Goal: Task Accomplishment & Management: Manage account settings

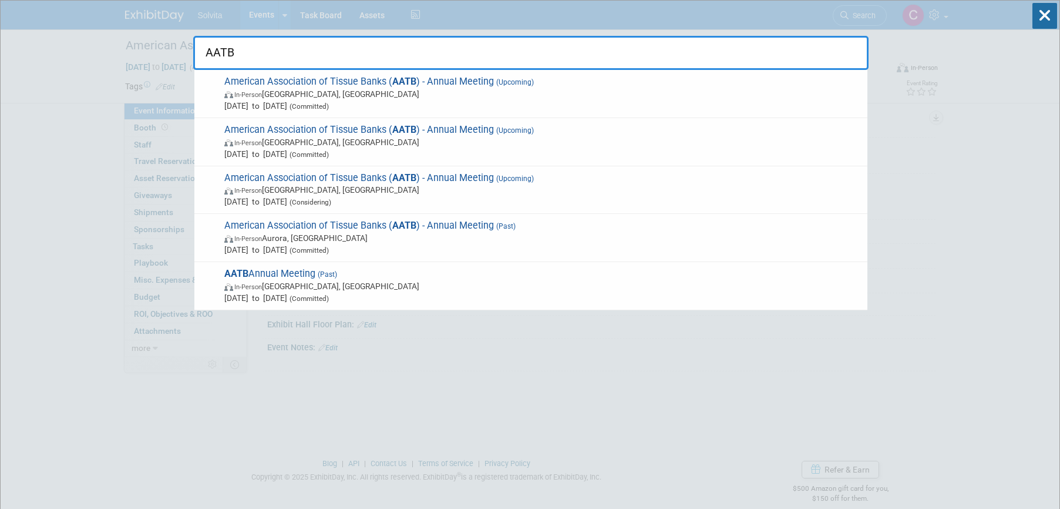
drag, startPoint x: 290, startPoint y: 56, endPoint x: 196, endPoint y: 45, distance: 94.6
click at [196, 45] on input "AATB" at bounding box center [530, 53] width 675 height 34
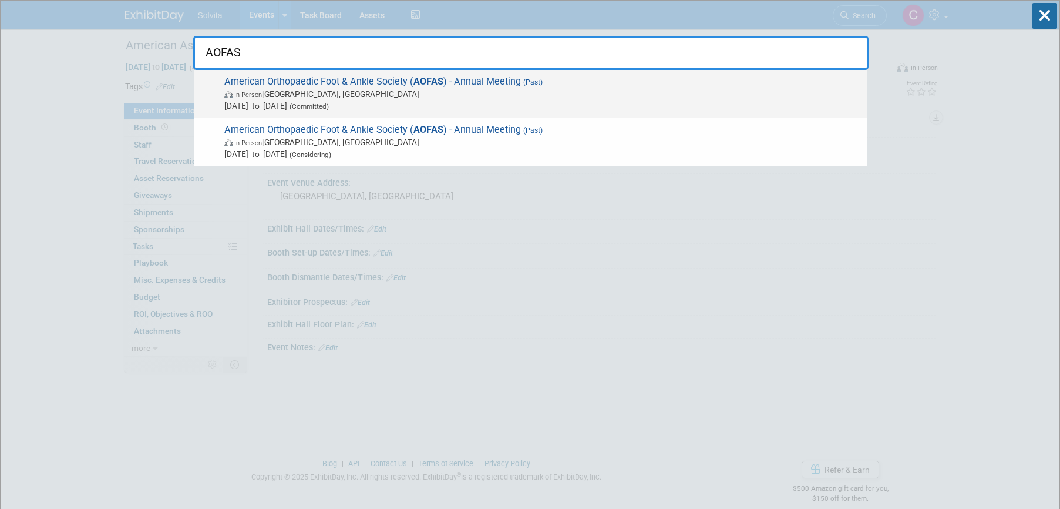
type input "AOFAS"
click at [312, 95] on span "In-Person Savannah, GA" at bounding box center [542, 94] width 637 height 12
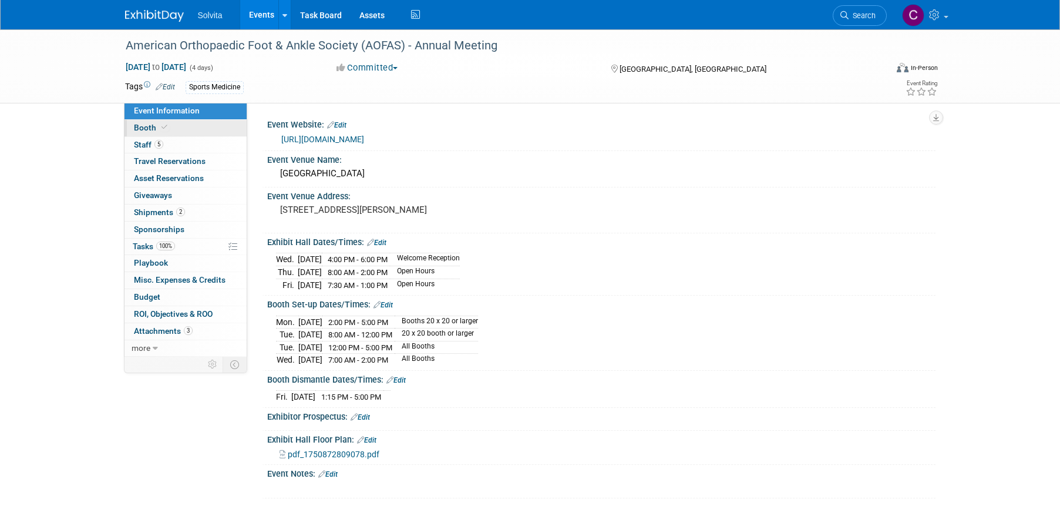
click at [147, 125] on span "Booth" at bounding box center [152, 127] width 36 height 9
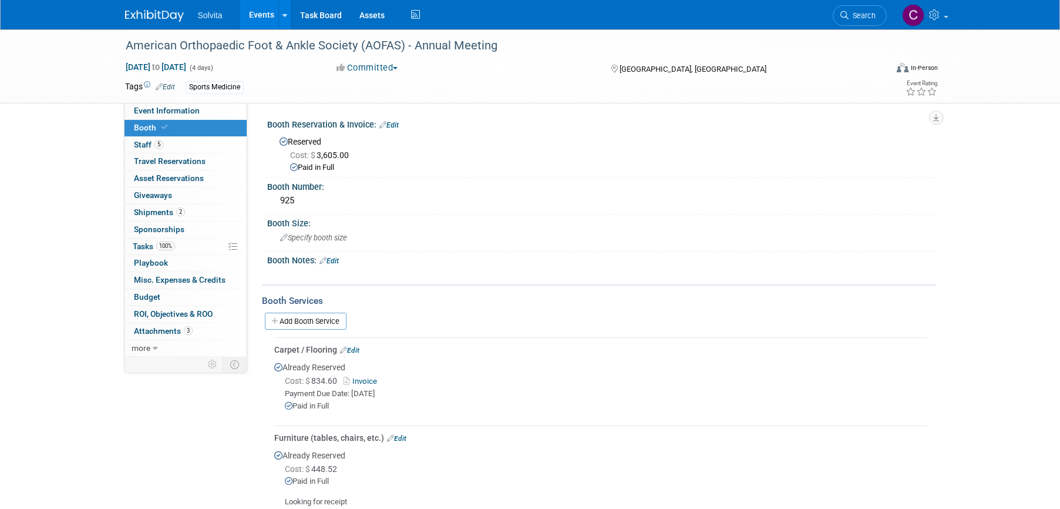
scroll to position [59, 0]
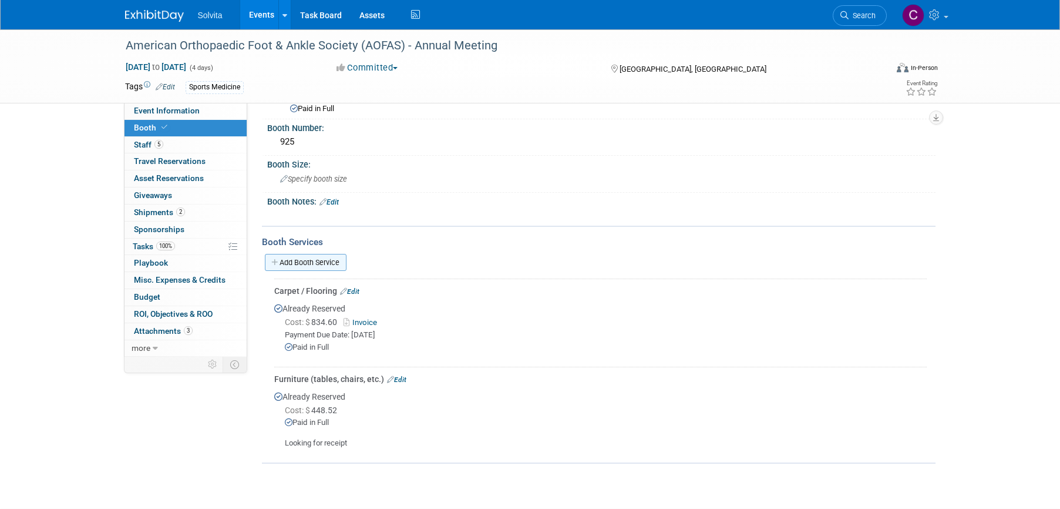
click at [327, 261] on link "Add Booth Service" at bounding box center [306, 262] width 82 height 17
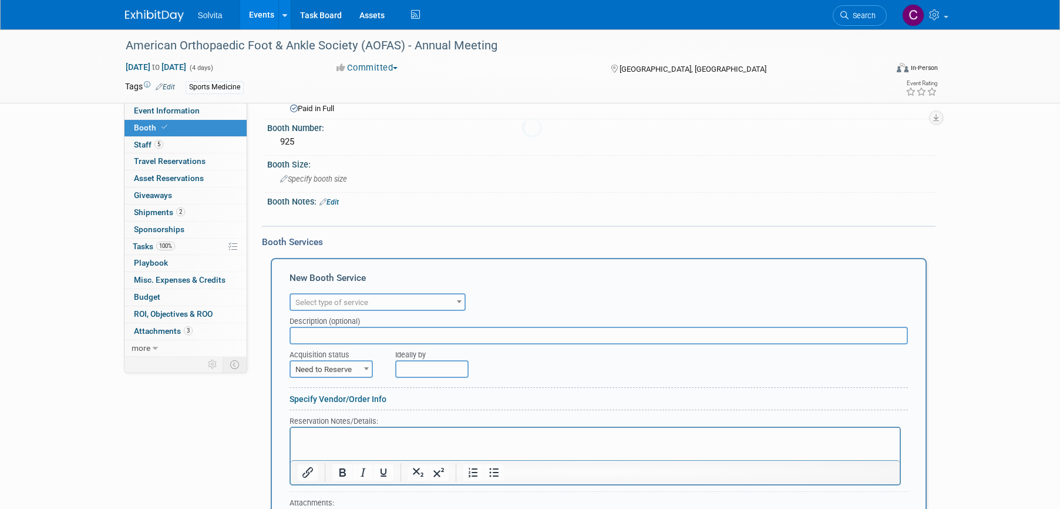
scroll to position [0, 0]
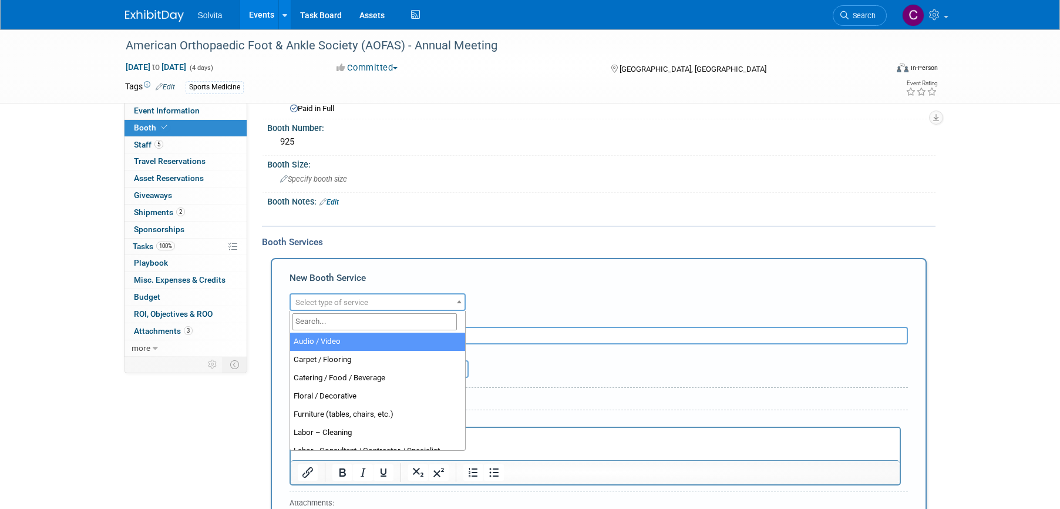
click at [337, 299] on span "Select type of service" at bounding box center [331, 302] width 73 height 9
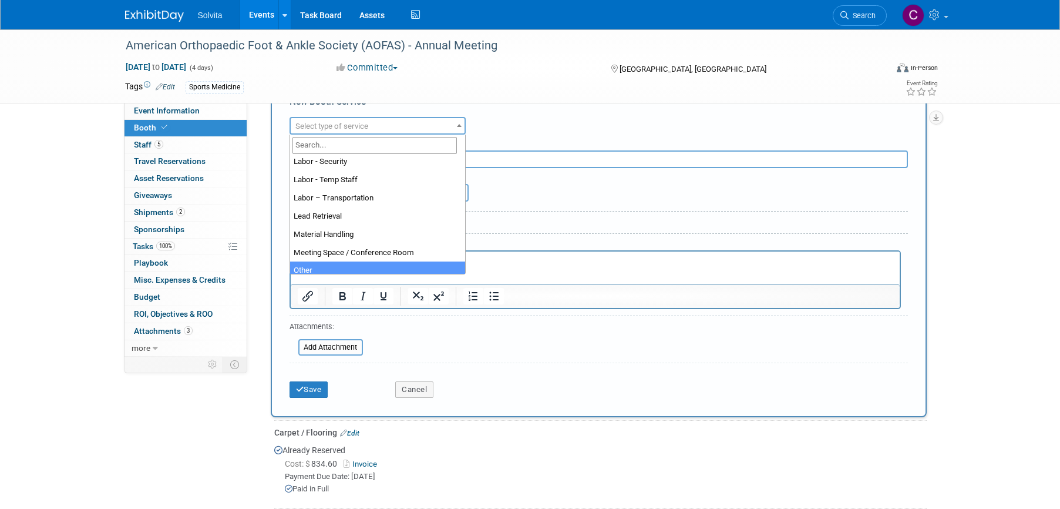
scroll to position [183, 0]
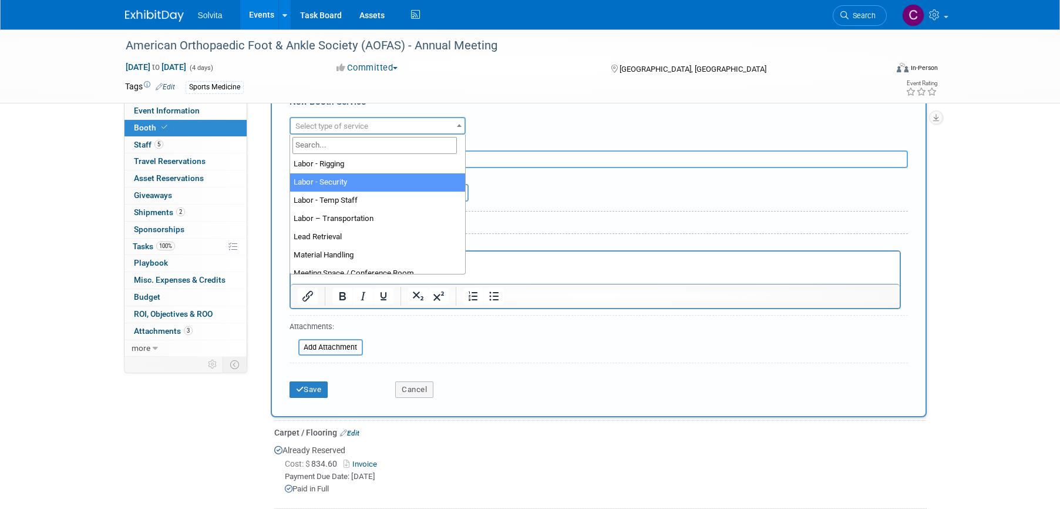
click at [647, 126] on div "Audio / Video Carpet / Flooring Catering / Food / Beverage Floral / Decorative …" at bounding box center [599, 124] width 619 height 21
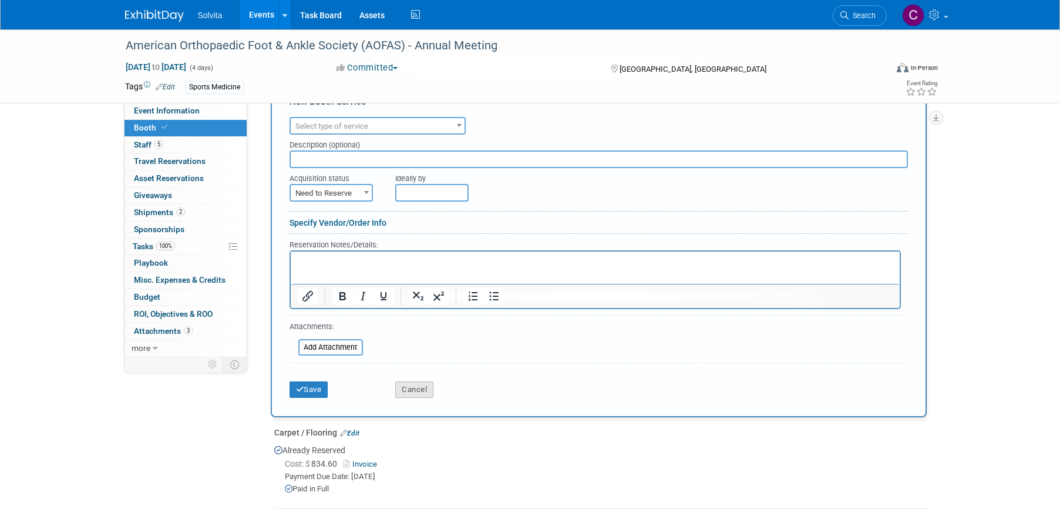
click at [426, 392] on button "Cancel" at bounding box center [414, 389] width 38 height 16
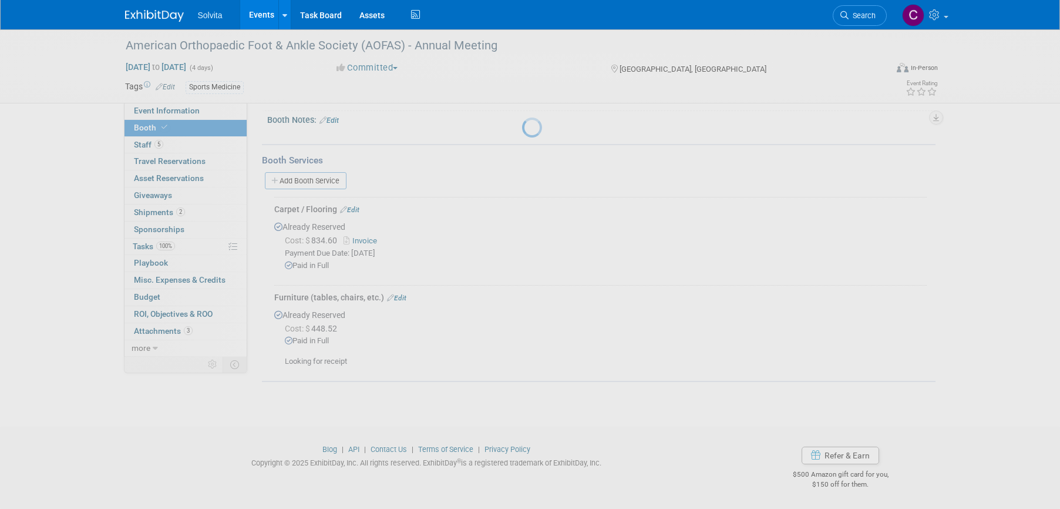
scroll to position [140, 0]
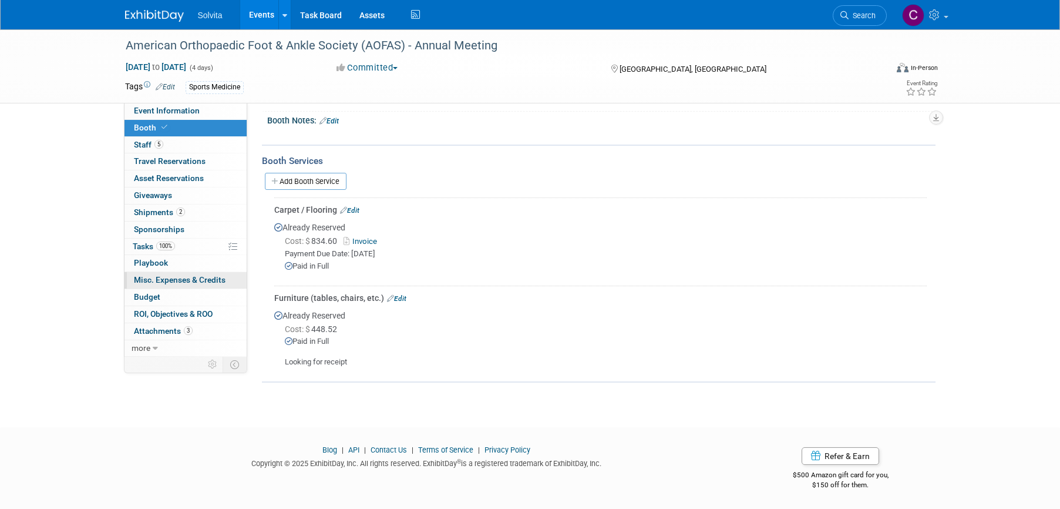
click at [167, 281] on span "Misc. Expenses & Credits 0" at bounding box center [180, 279] width 92 height 9
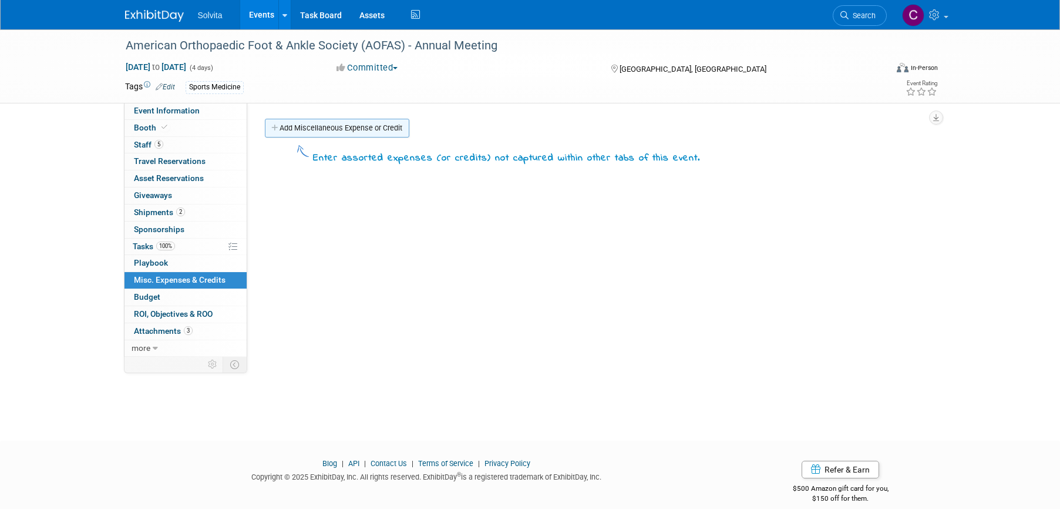
click at [305, 123] on link "Add Miscellaneous Expense or Credit" at bounding box center [337, 128] width 144 height 19
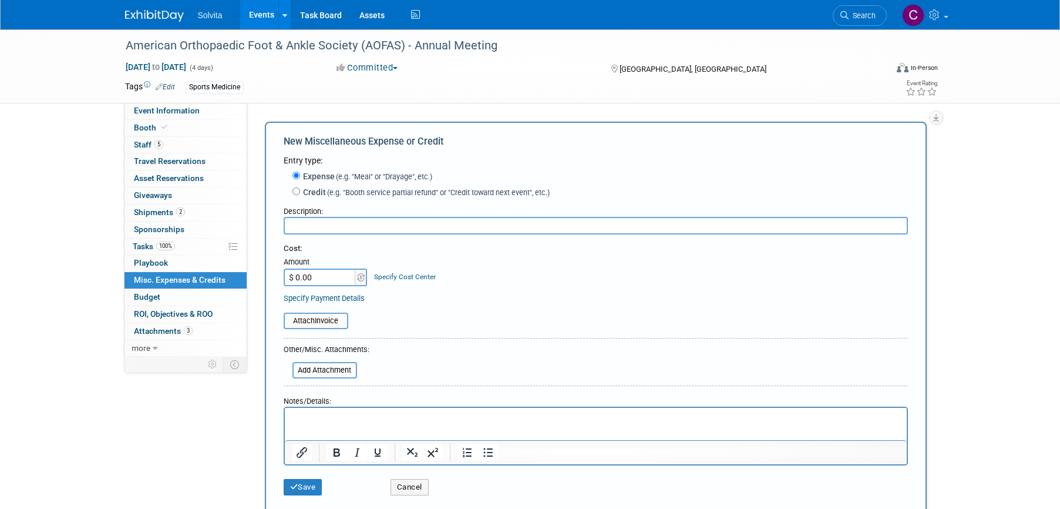
click at [336, 228] on input "text" at bounding box center [596, 226] width 624 height 18
type input "S"
type input "Storage for Pallet Shipped"
type input "$ 210.37"
click at [330, 319] on input "file" at bounding box center [277, 321] width 140 height 14
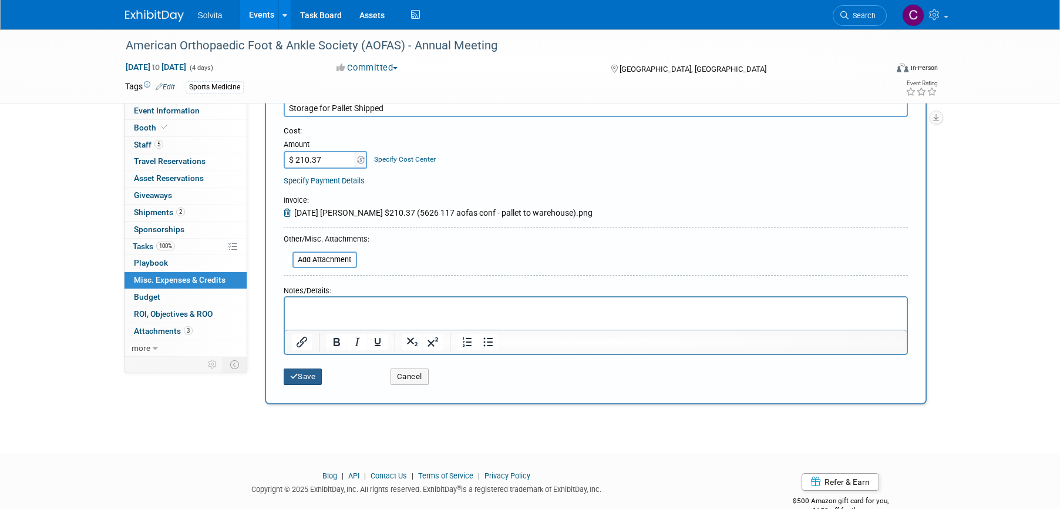
drag, startPoint x: 300, startPoint y: 378, endPoint x: 354, endPoint y: 395, distance: 57.0
click at [300, 378] on button "Save" at bounding box center [303, 376] width 39 height 16
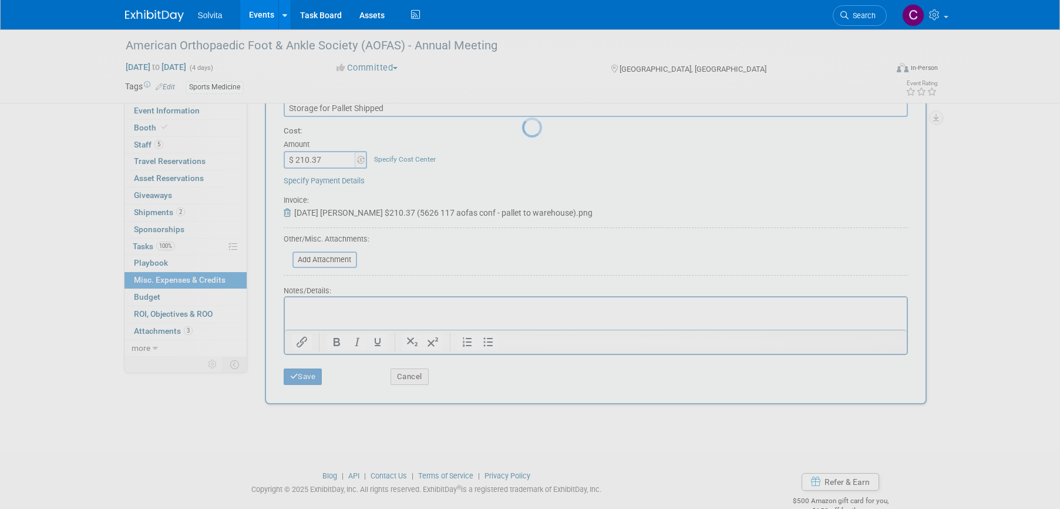
scroll to position [14, 0]
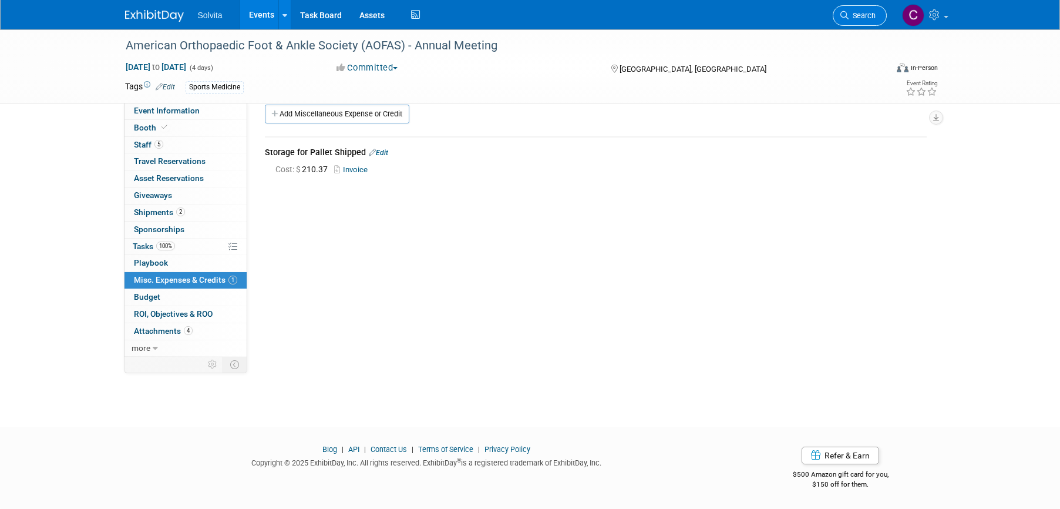
click at [867, 11] on link "Search" at bounding box center [860, 15] width 54 height 21
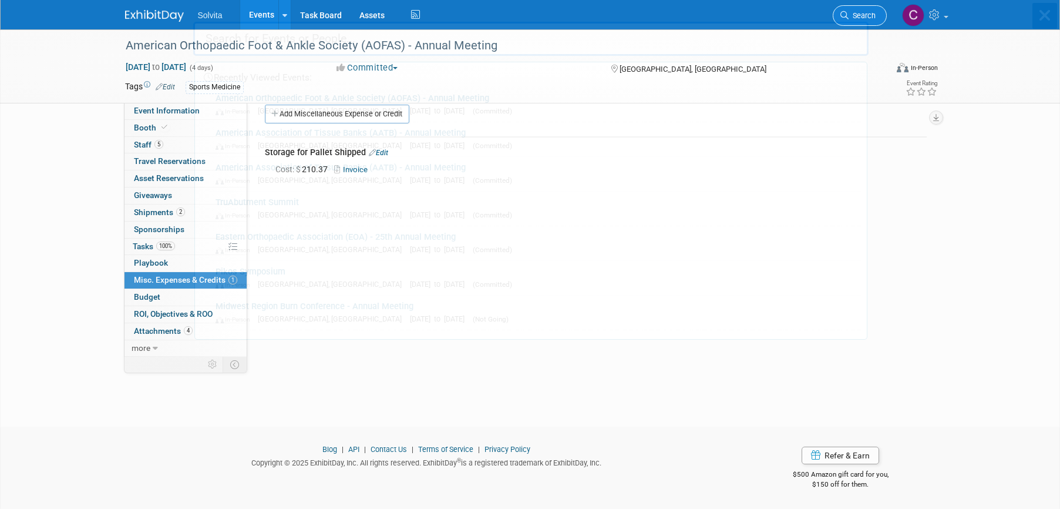
scroll to position [0, 0]
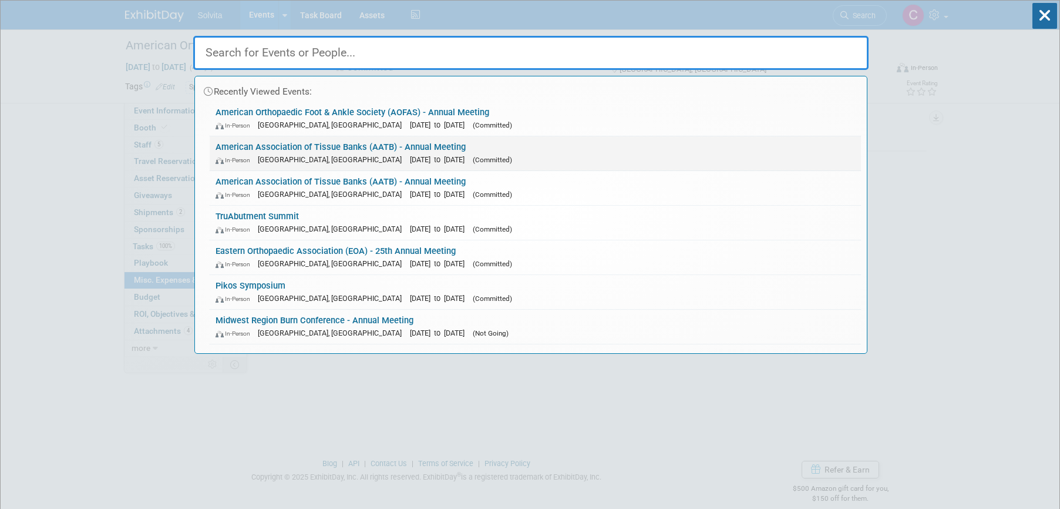
click at [857, 149] on link "American Association of Tissue Banks (AATB) - Annual Meeting In-Person San Fran…" at bounding box center [535, 153] width 651 height 34
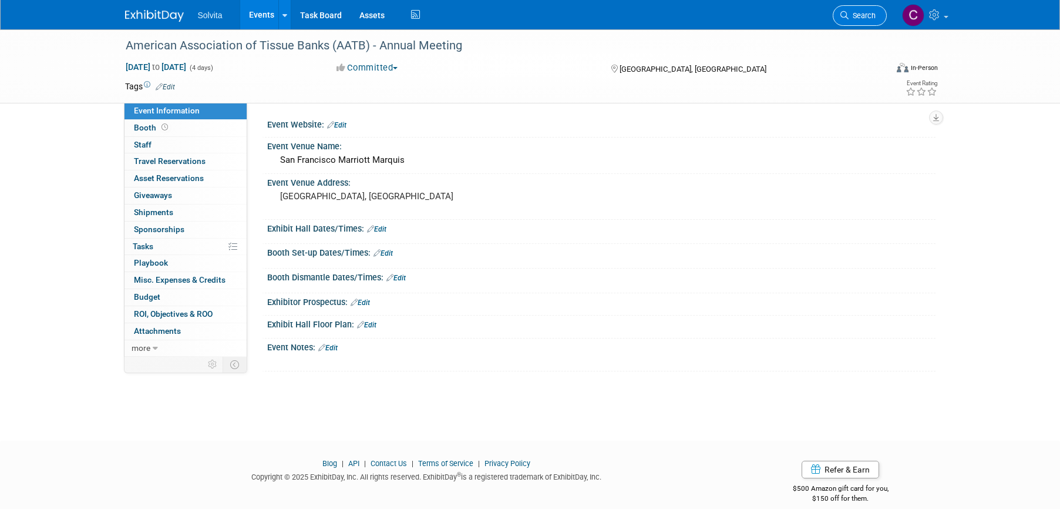
click at [844, 17] on icon at bounding box center [845, 15] width 8 height 8
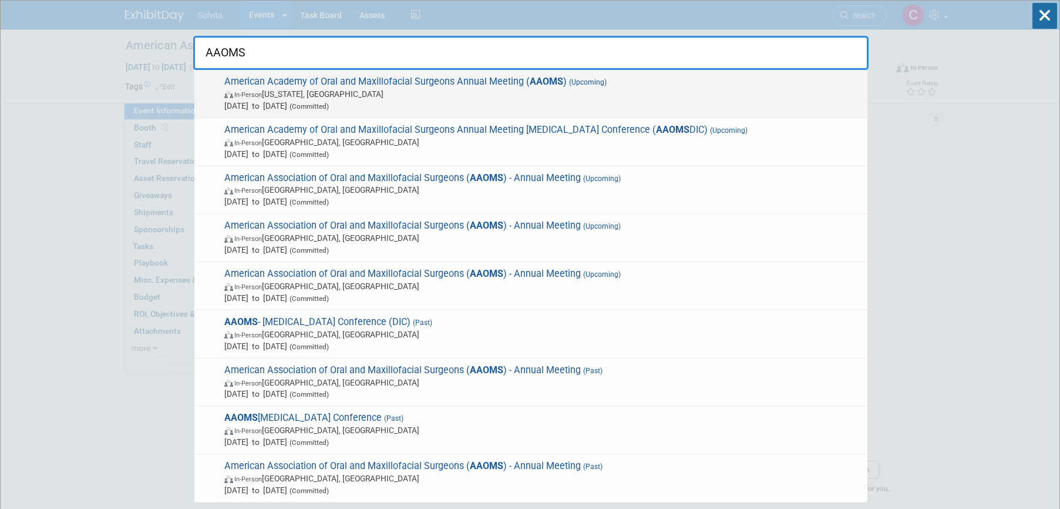
type input "AAOMS"
click at [415, 96] on span "In-Person Washington, DC" at bounding box center [542, 94] width 637 height 12
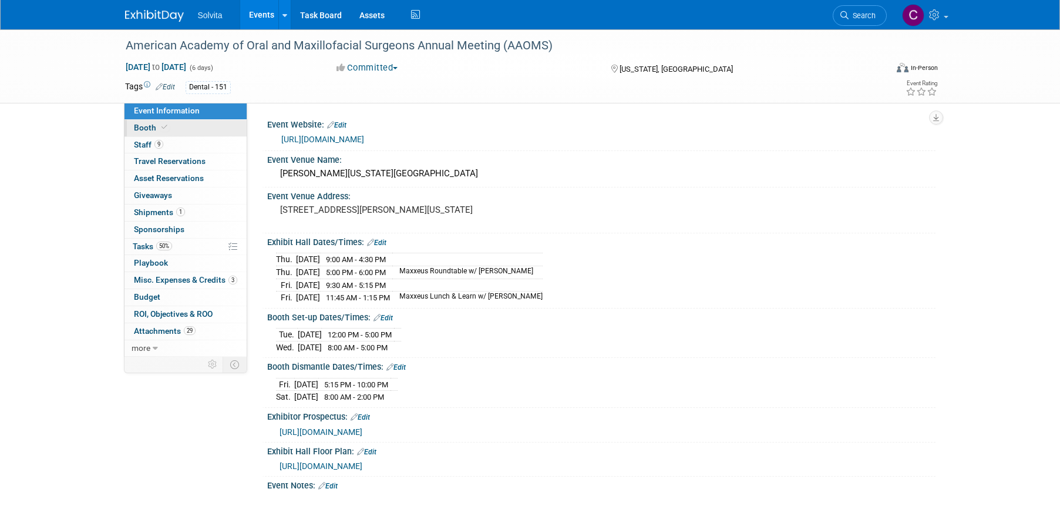
click at [147, 124] on span "Booth" at bounding box center [152, 127] width 36 height 9
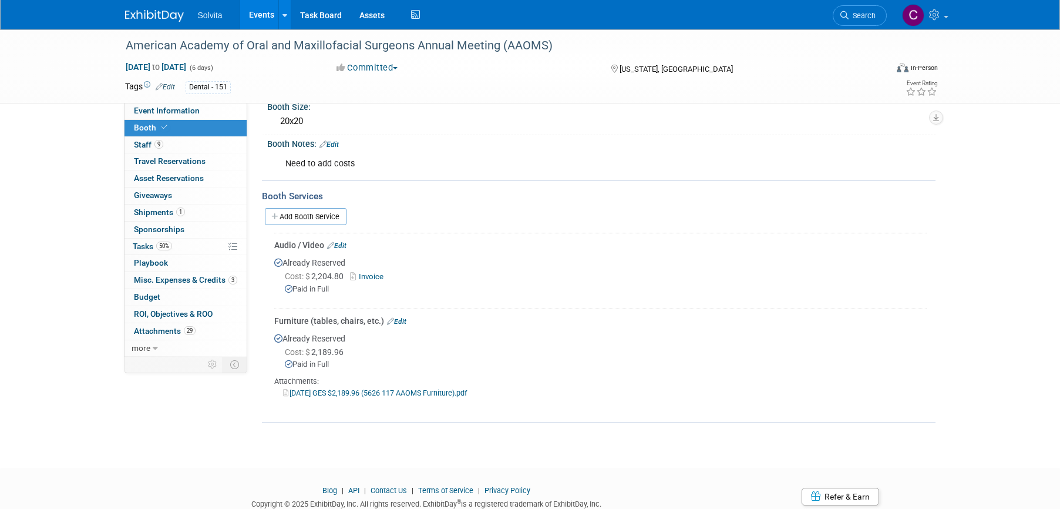
scroll to position [117, 0]
click at [303, 214] on link "Add Booth Service" at bounding box center [306, 215] width 82 height 17
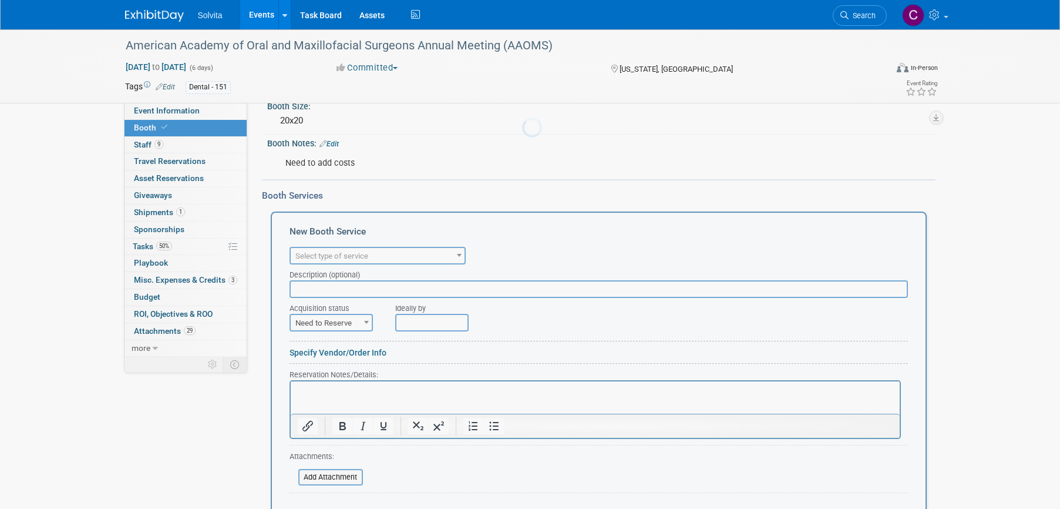
scroll to position [0, 0]
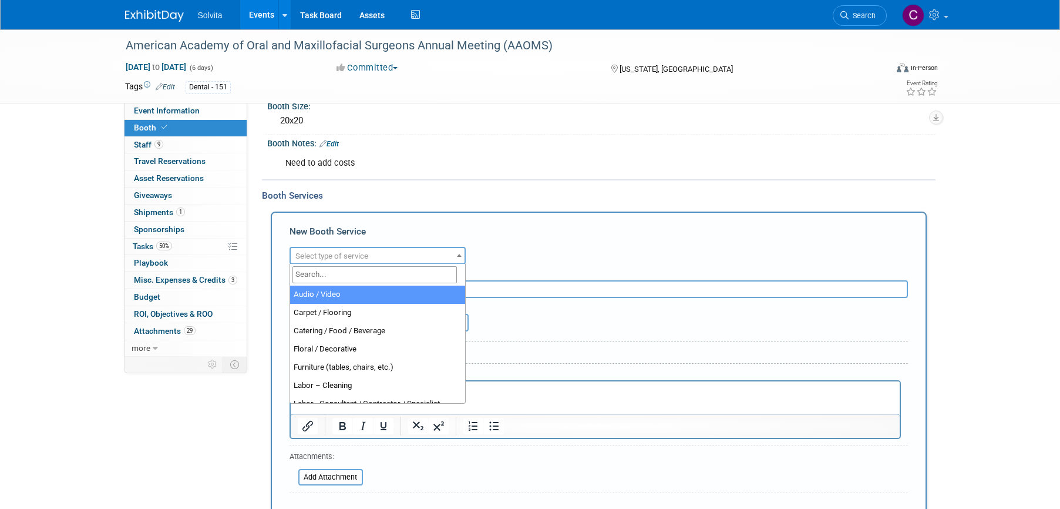
click at [405, 254] on span "Select type of service" at bounding box center [378, 256] width 174 height 16
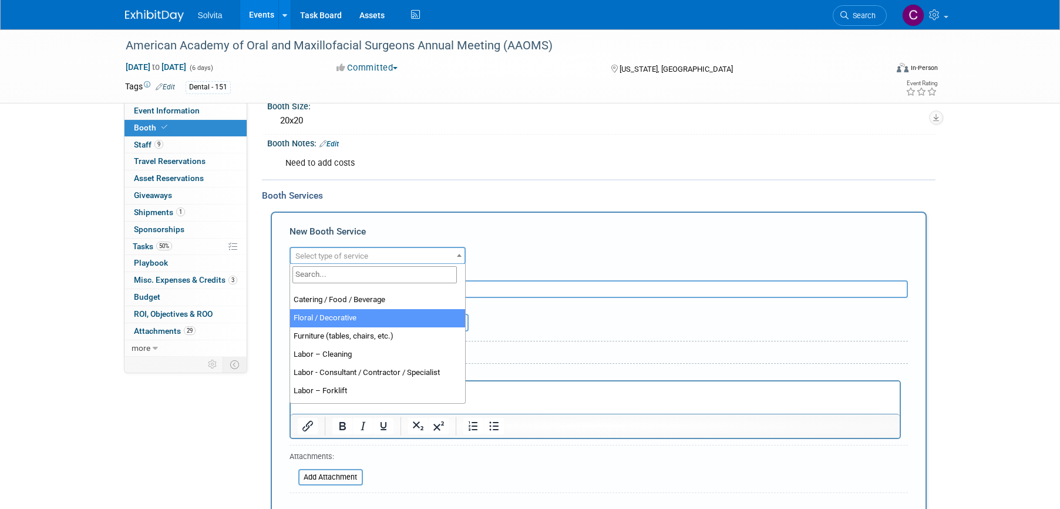
scroll to position [59, 0]
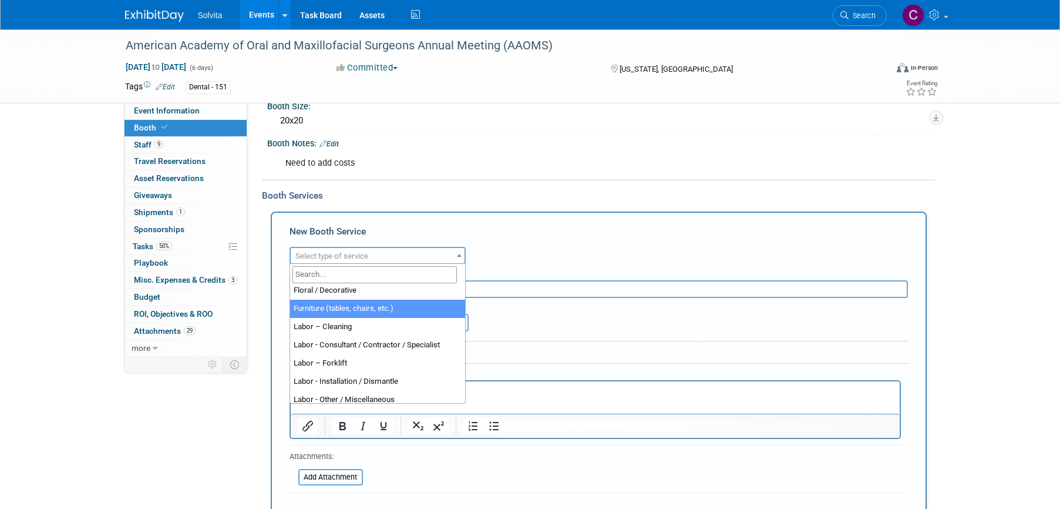
select select "6"
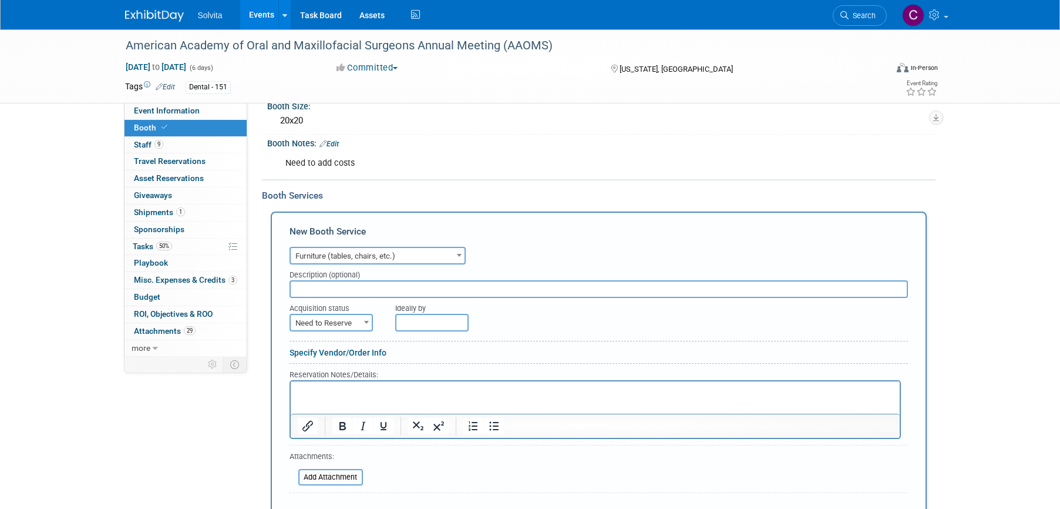
click at [371, 287] on input "text" at bounding box center [599, 289] width 619 height 18
type input "Cafe Table"
click at [364, 319] on span at bounding box center [367, 321] width 12 height 15
select select "2"
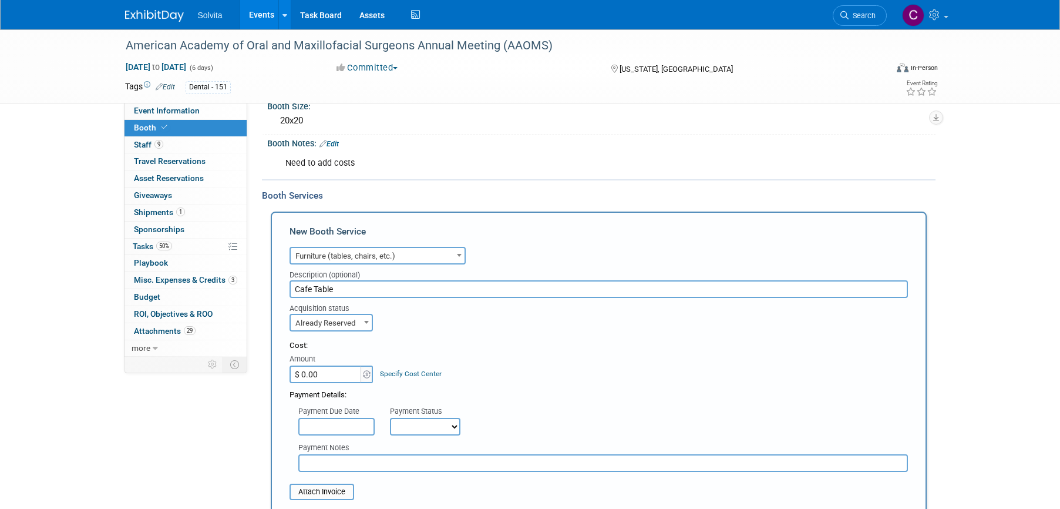
click at [342, 375] on input "$ 0.00" at bounding box center [326, 374] width 73 height 18
type input "$ 663.03"
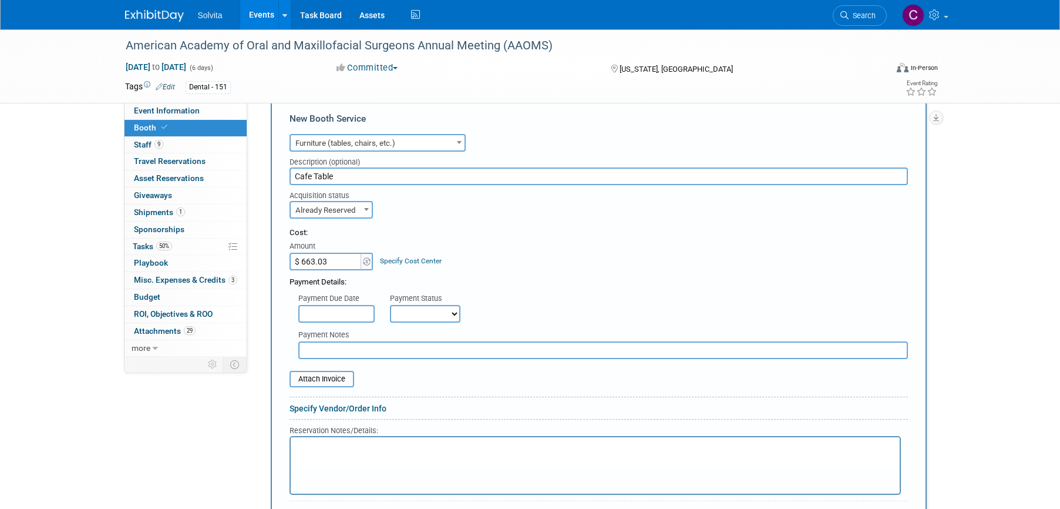
scroll to position [235, 0]
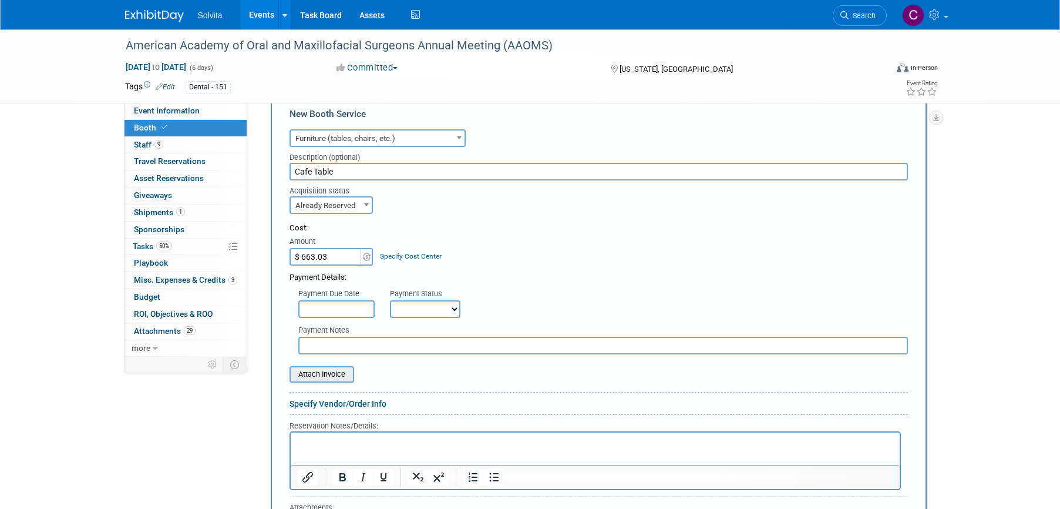
click at [332, 375] on input "file" at bounding box center [283, 374] width 140 height 14
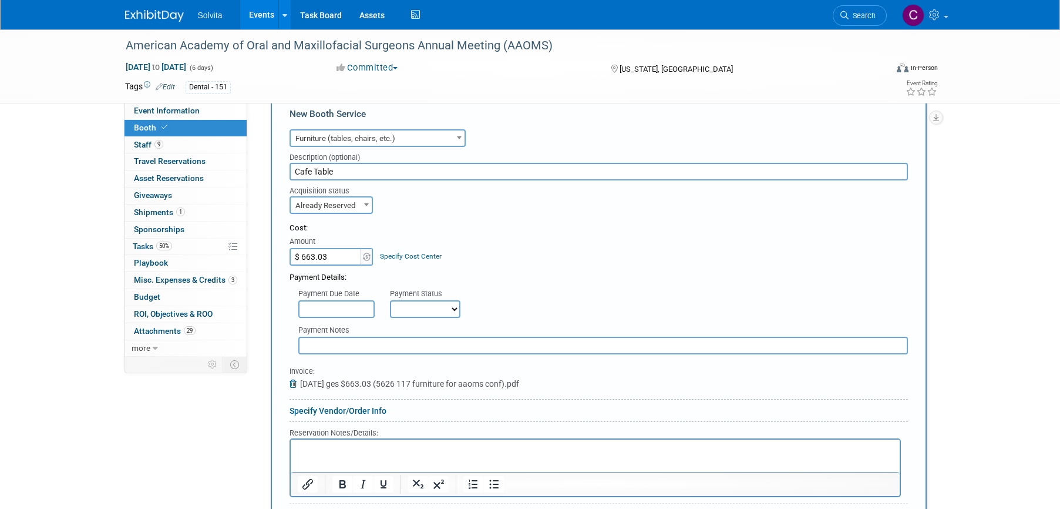
scroll to position [529, 0]
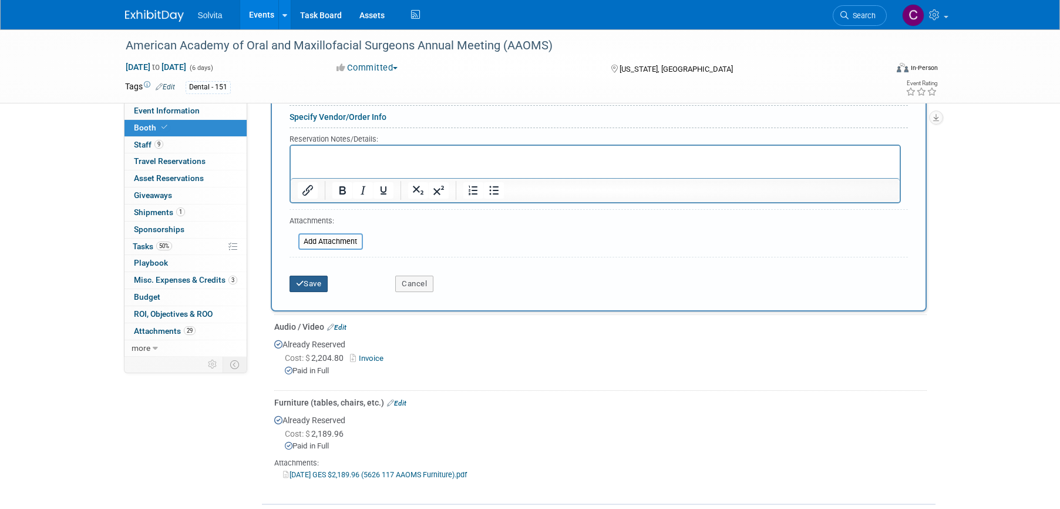
drag, startPoint x: 310, startPoint y: 286, endPoint x: 355, endPoint y: 311, distance: 52.3
click at [310, 286] on button "Save" at bounding box center [309, 283] width 39 height 16
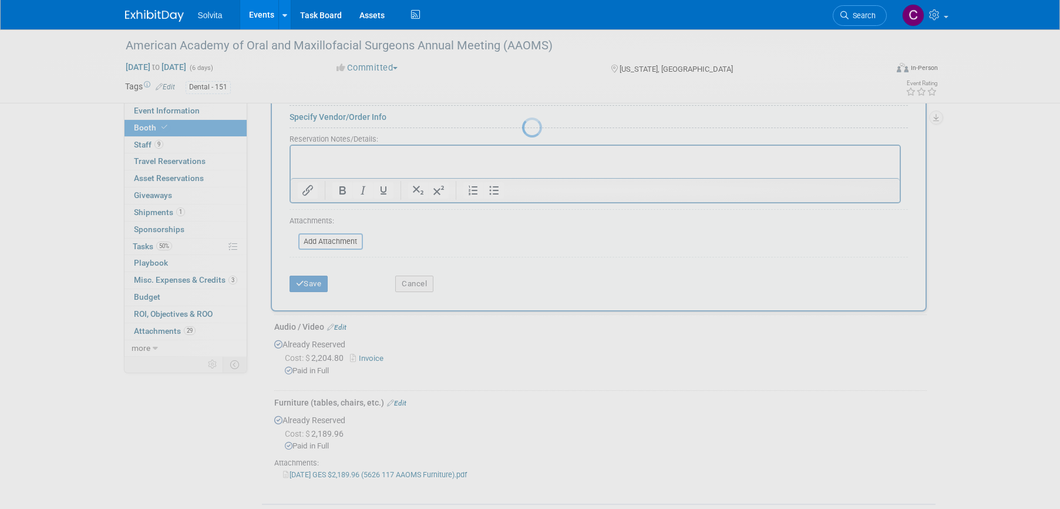
scroll to position [237, 0]
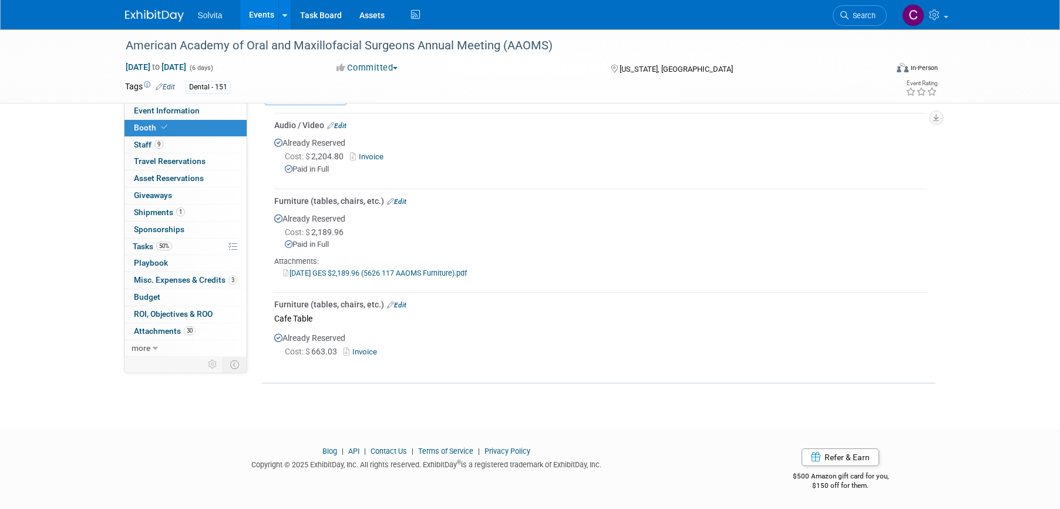
click at [254, 8] on link "Events" at bounding box center [261, 14] width 43 height 29
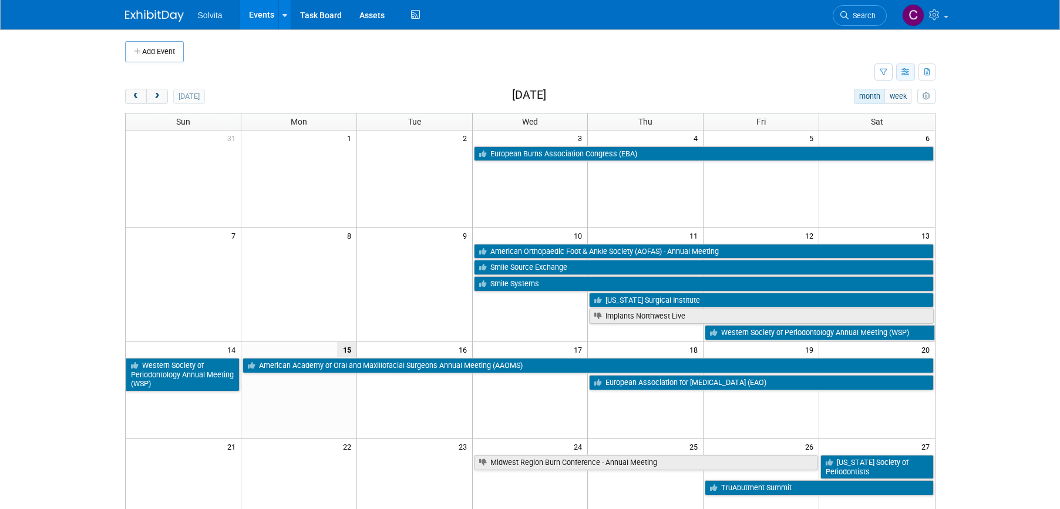
click at [907, 73] on icon "button" at bounding box center [906, 73] width 9 height 8
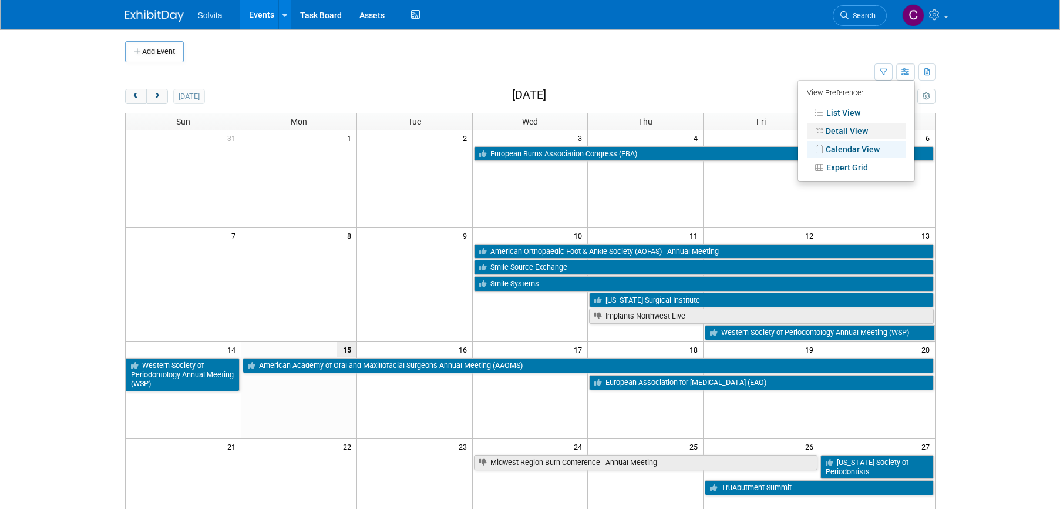
click at [856, 132] on link "Detail View" at bounding box center [856, 131] width 99 height 16
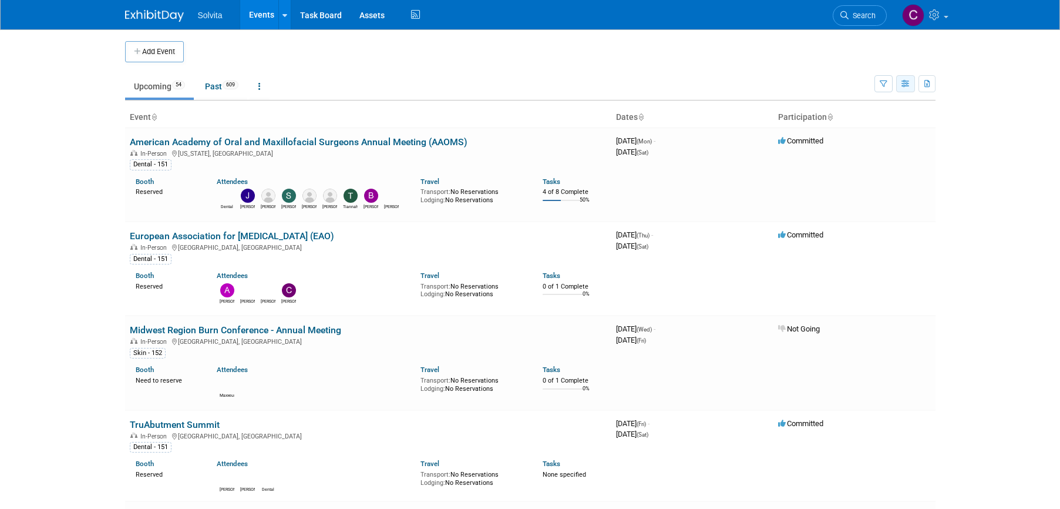
click at [906, 89] on button "button" at bounding box center [905, 83] width 19 height 17
click at [866, 120] on link "List View" at bounding box center [856, 124] width 99 height 16
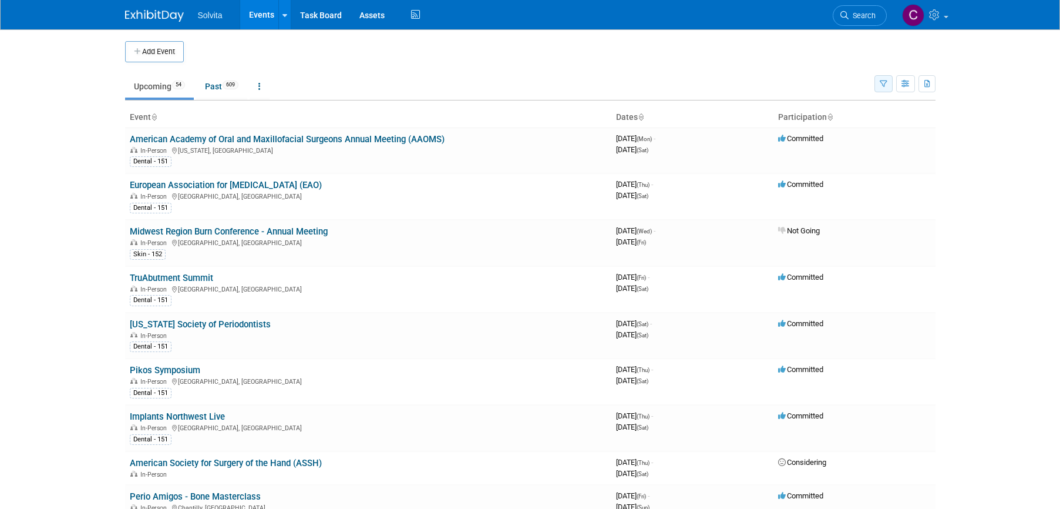
click at [888, 85] on button "button" at bounding box center [884, 83] width 18 height 17
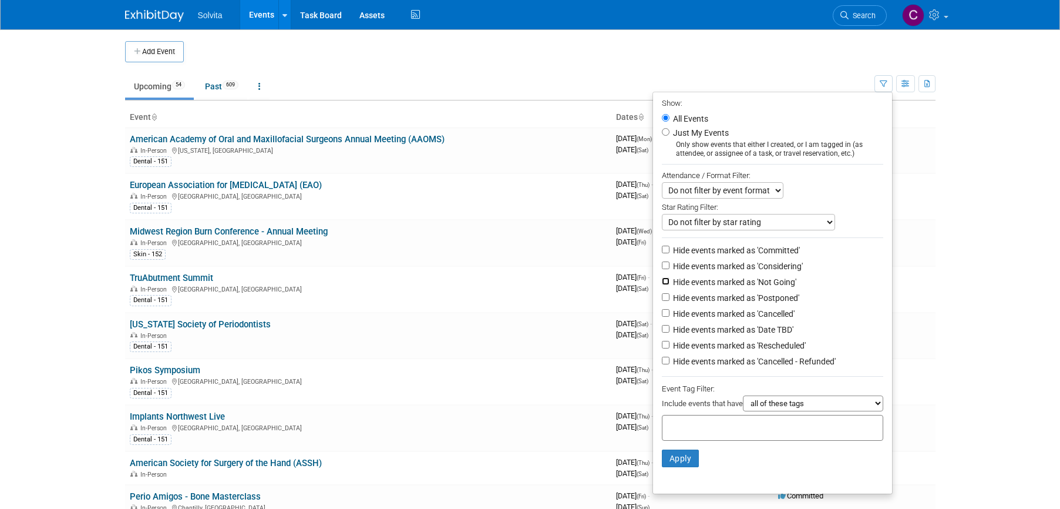
click at [662, 285] on input "Hide events marked as 'Not Going'" at bounding box center [666, 281] width 8 height 8
checkbox input "true"
click at [662, 301] on input "Hide events marked as 'Postponed'" at bounding box center [666, 297] width 8 height 8
checkbox input "true"
click at [662, 317] on input "Hide events marked as 'Cancelled'" at bounding box center [666, 313] width 8 height 8
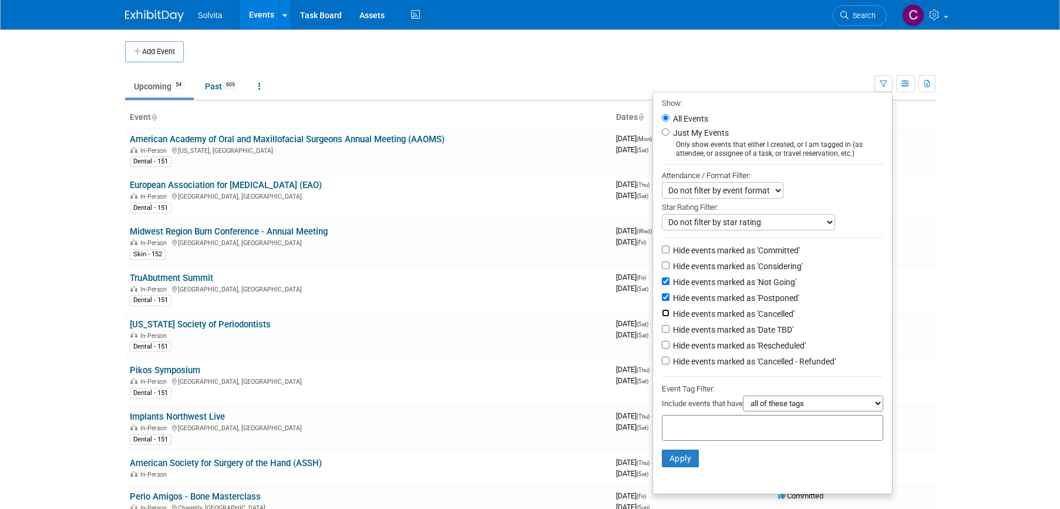
checkbox input "true"
click at [656, 338] on li "Hide events marked as 'Date TBD'" at bounding box center [772, 330] width 239 height 16
click at [662, 348] on input "Hide events marked as 'Rescheduled'" at bounding box center [666, 345] width 8 height 8
checkbox input "true"
click at [662, 364] on input "Hide events marked as 'Cancelled - Refunded'" at bounding box center [666, 361] width 8 height 8
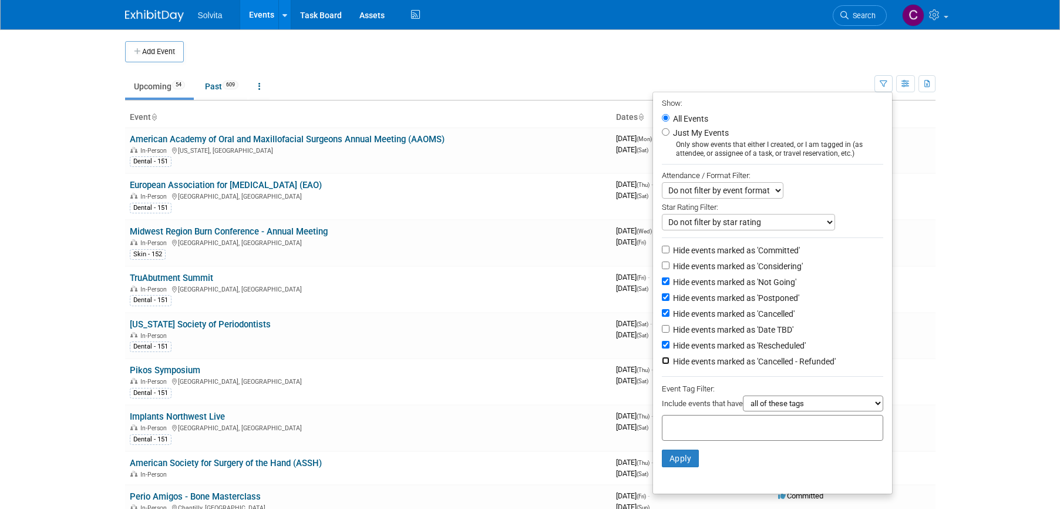
checkbox input "true"
click at [662, 332] on input "Hide events marked as 'Date TBD'" at bounding box center [666, 329] width 8 height 8
checkbox input "true"
click at [680, 465] on button "Apply" at bounding box center [681, 458] width 38 height 18
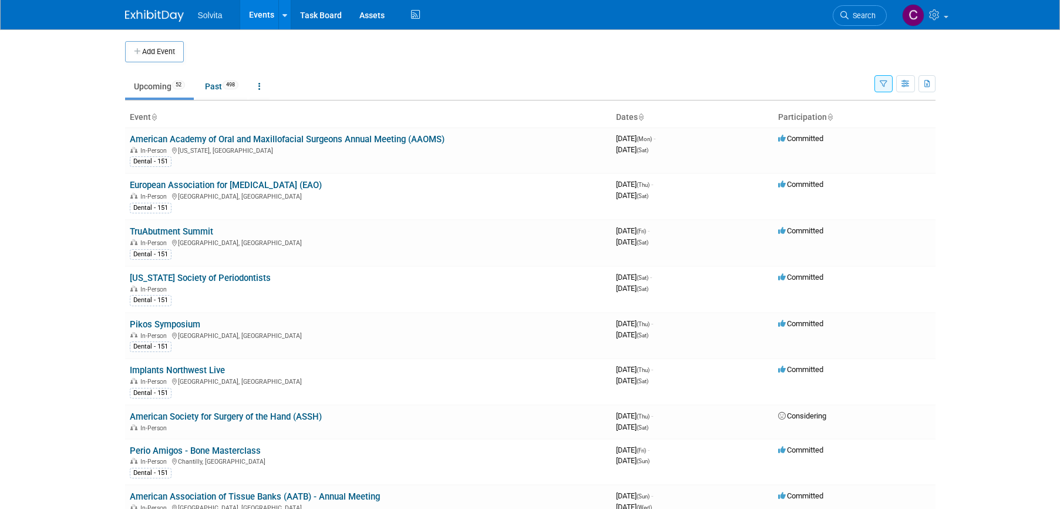
drag, startPoint x: 924, startPoint y: 85, endPoint x: 922, endPoint y: 109, distance: 24.2
click at [906, 85] on icon "button" at bounding box center [906, 84] width 9 height 8
click at [860, 179] on link "Expert Grid" at bounding box center [856, 179] width 99 height 16
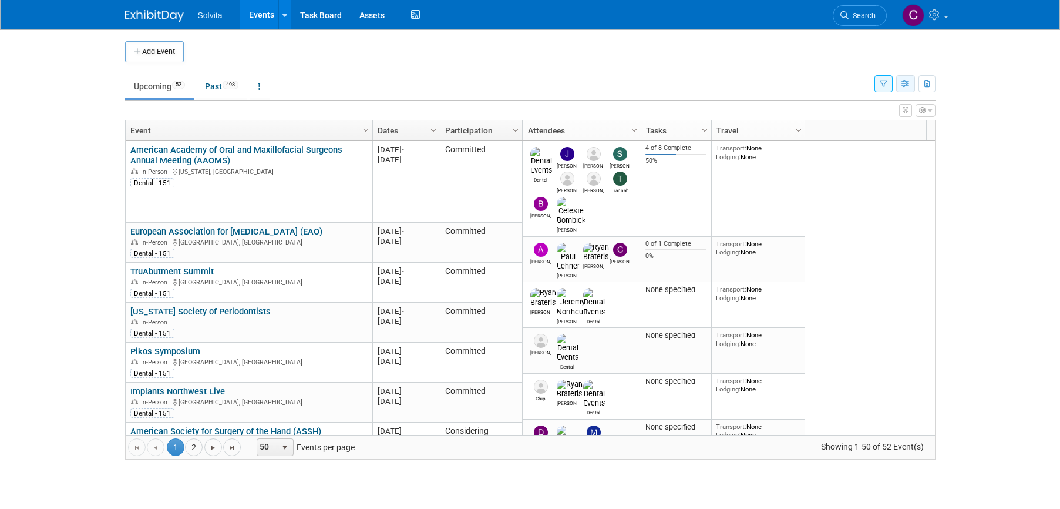
click at [903, 87] on icon "button" at bounding box center [906, 84] width 9 height 8
click at [861, 142] on link "Detail View" at bounding box center [856, 143] width 99 height 16
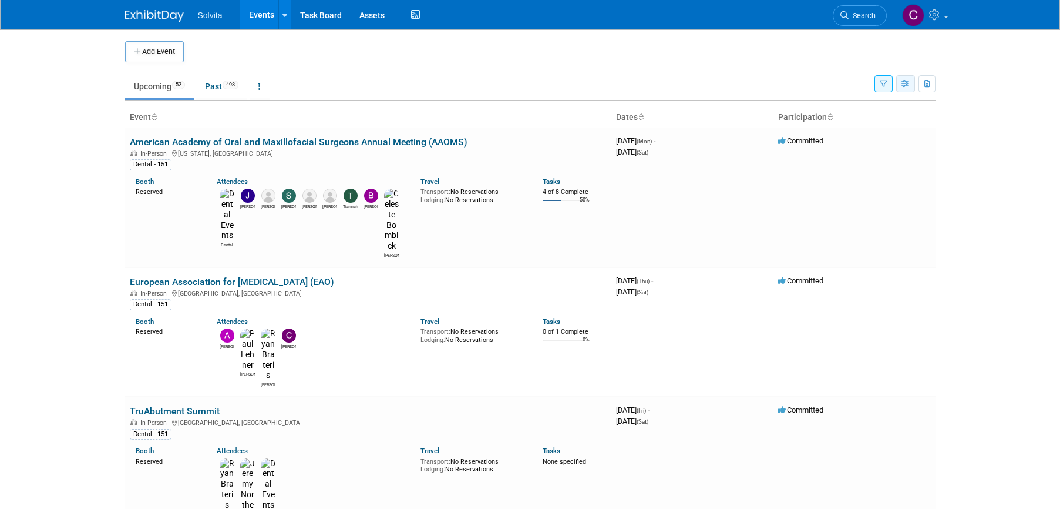
click at [905, 86] on icon "button" at bounding box center [906, 84] width 9 height 8
click at [866, 122] on link "List View" at bounding box center [856, 124] width 99 height 16
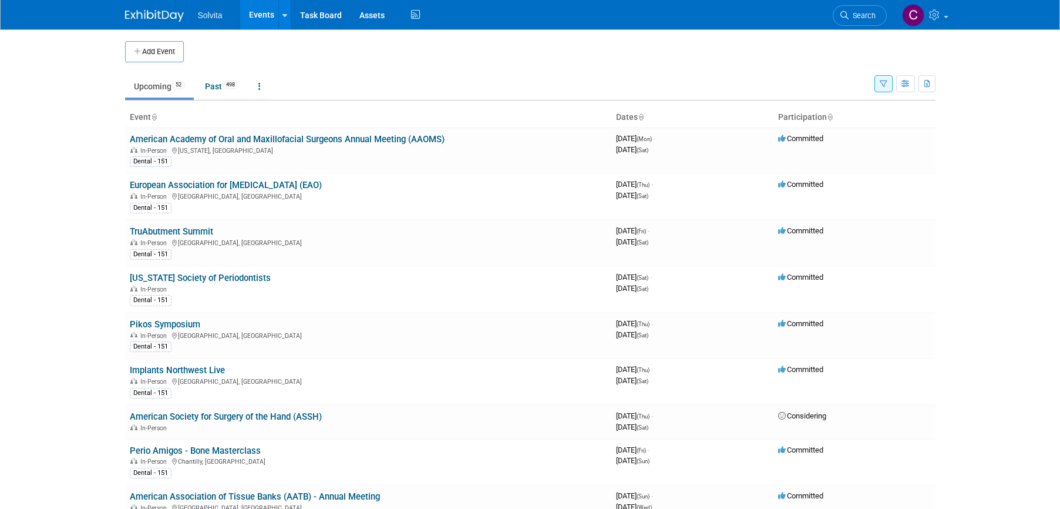
click at [890, 85] on button "button" at bounding box center [884, 83] width 18 height 17
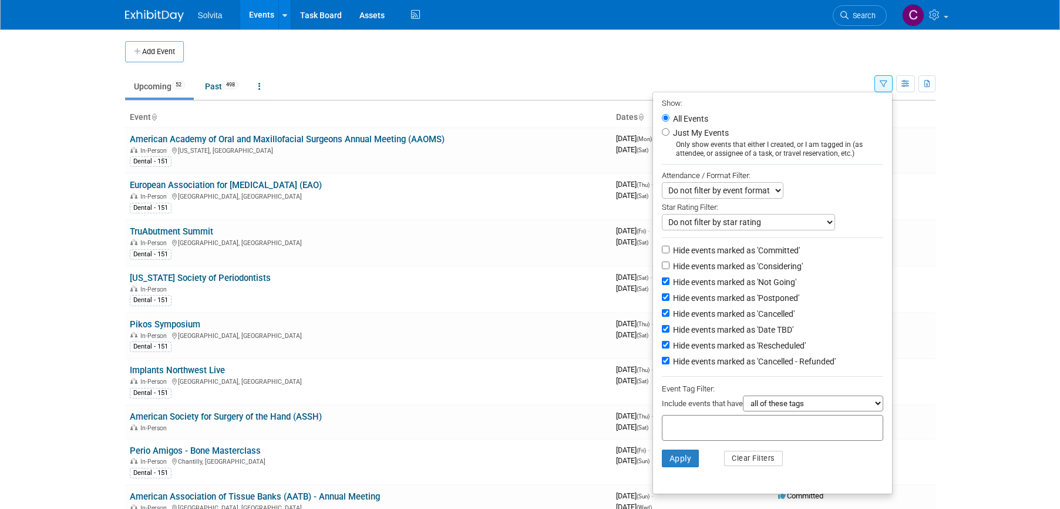
click at [932, 109] on th "Participation" at bounding box center [855, 117] width 162 height 20
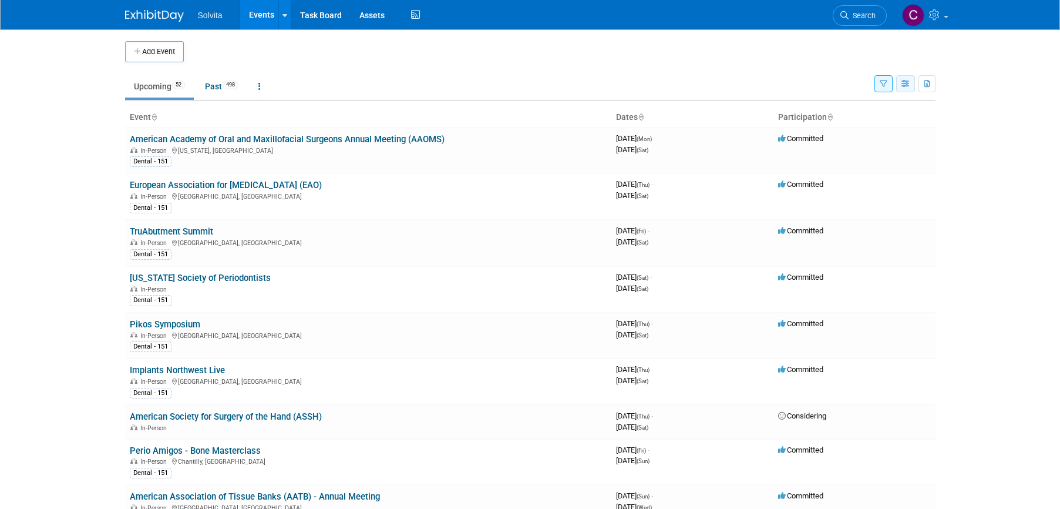
click at [906, 82] on icon "button" at bounding box center [906, 84] width 9 height 8
click at [855, 137] on link "Detail View" at bounding box center [856, 143] width 99 height 16
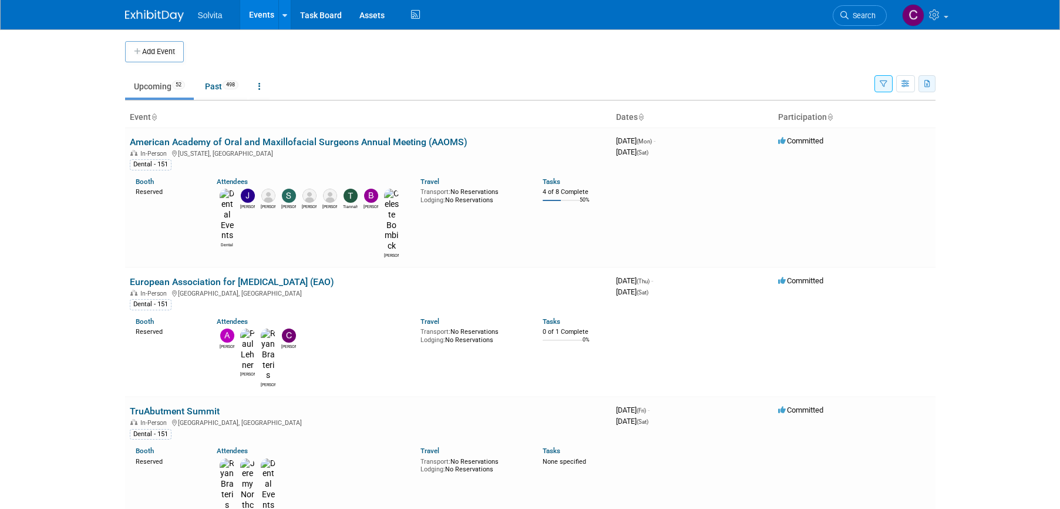
click at [925, 85] on icon "button" at bounding box center [928, 84] width 6 height 8
click at [864, 122] on link "Export Current View (52 Events)" at bounding box center [862, 121] width 127 height 16
